Goal: Navigation & Orientation: Find specific page/section

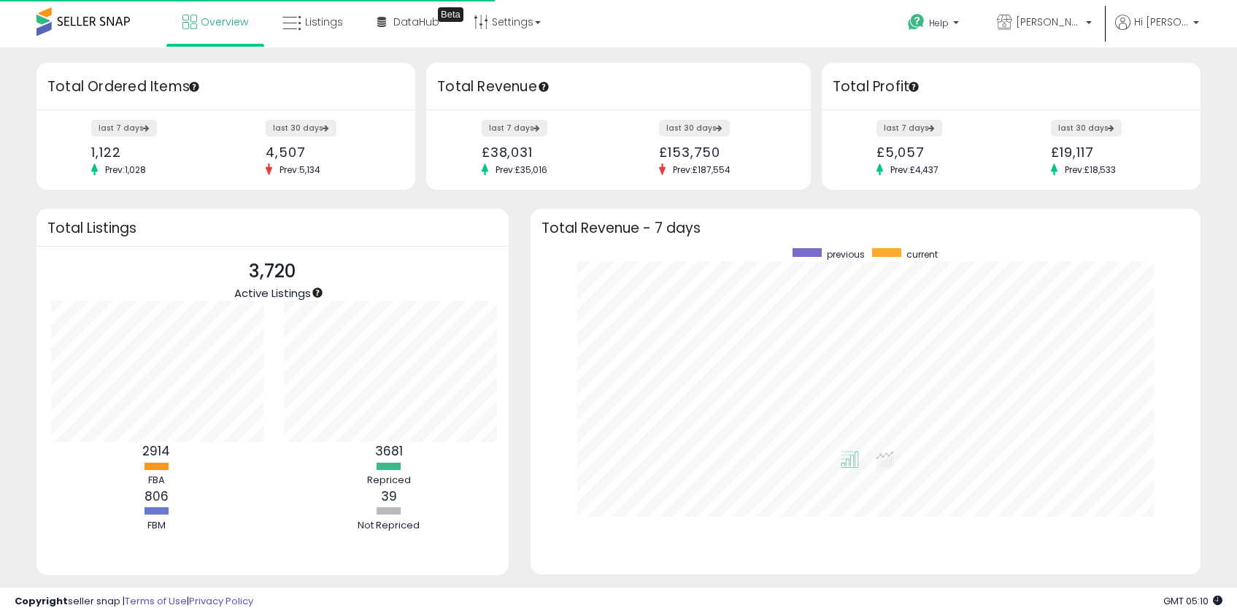
scroll to position [146, 232]
click at [327, 31] on link "Listings" at bounding box center [313, 22] width 82 height 44
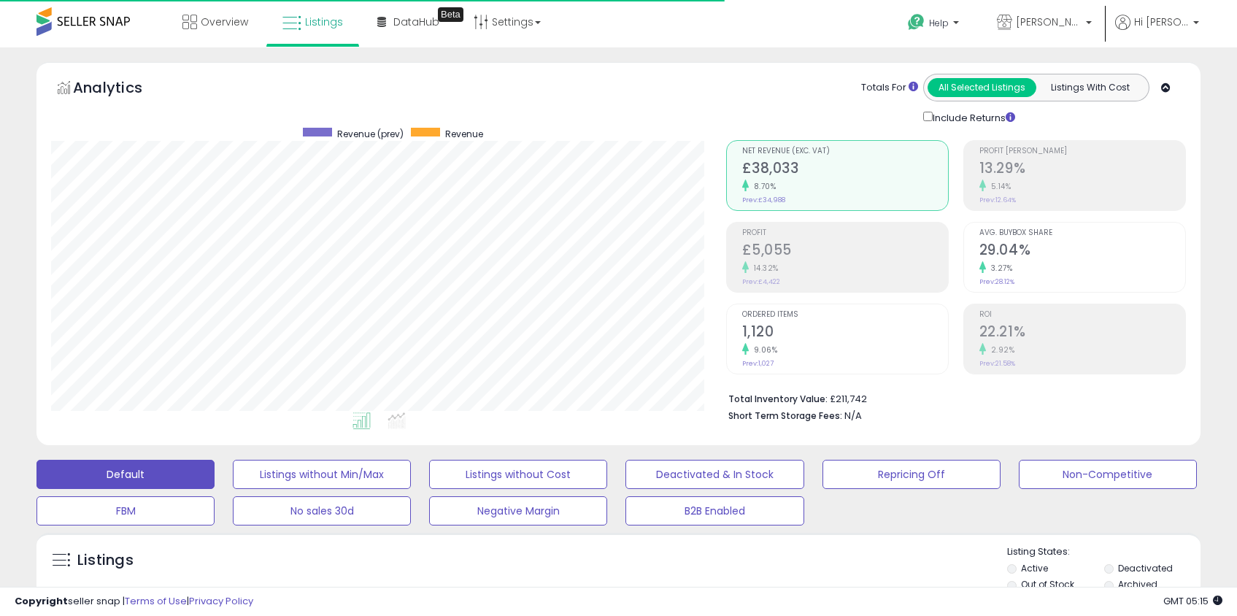
scroll to position [299, 674]
